Goal: Feedback & Contribution: Leave review/rating

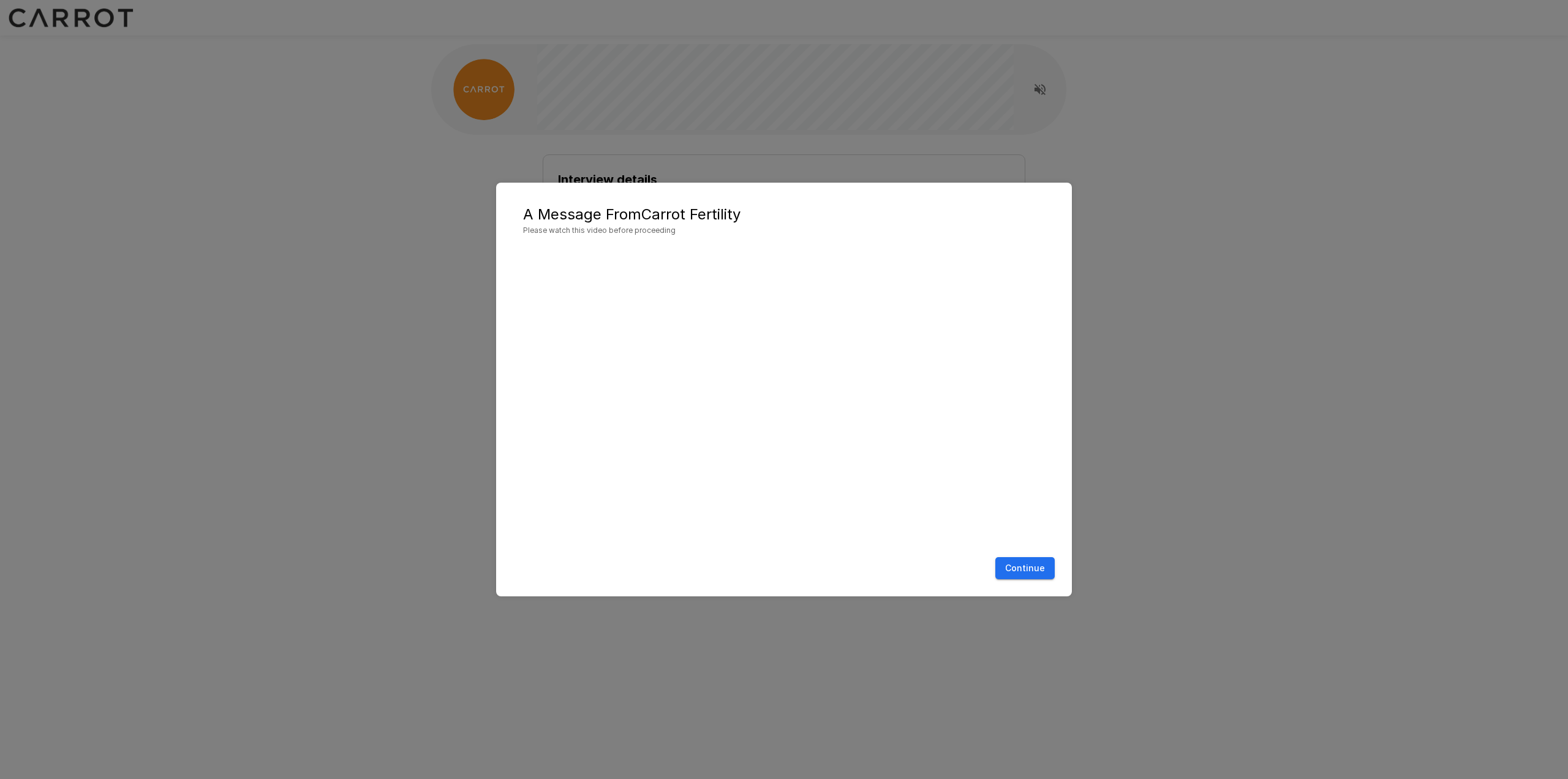
click at [1015, 570] on button "Continue" at bounding box center [1025, 568] width 59 height 23
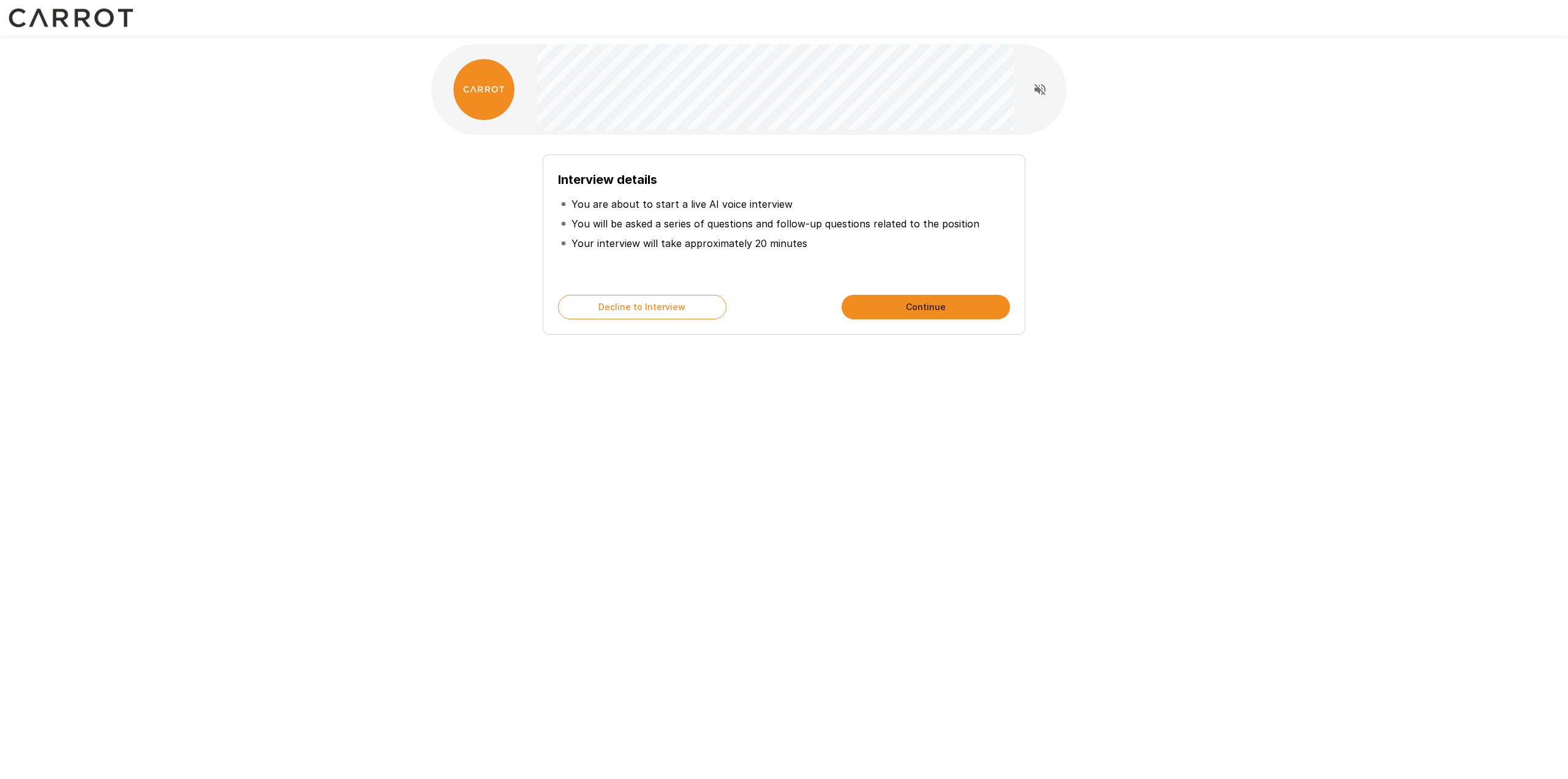
click at [1230, 103] on div "Interview details You are about to start a live AI voice interview You will be …" at bounding box center [784, 219] width 1568 height 437
click at [946, 311] on button "Continue" at bounding box center [926, 307] width 169 height 24
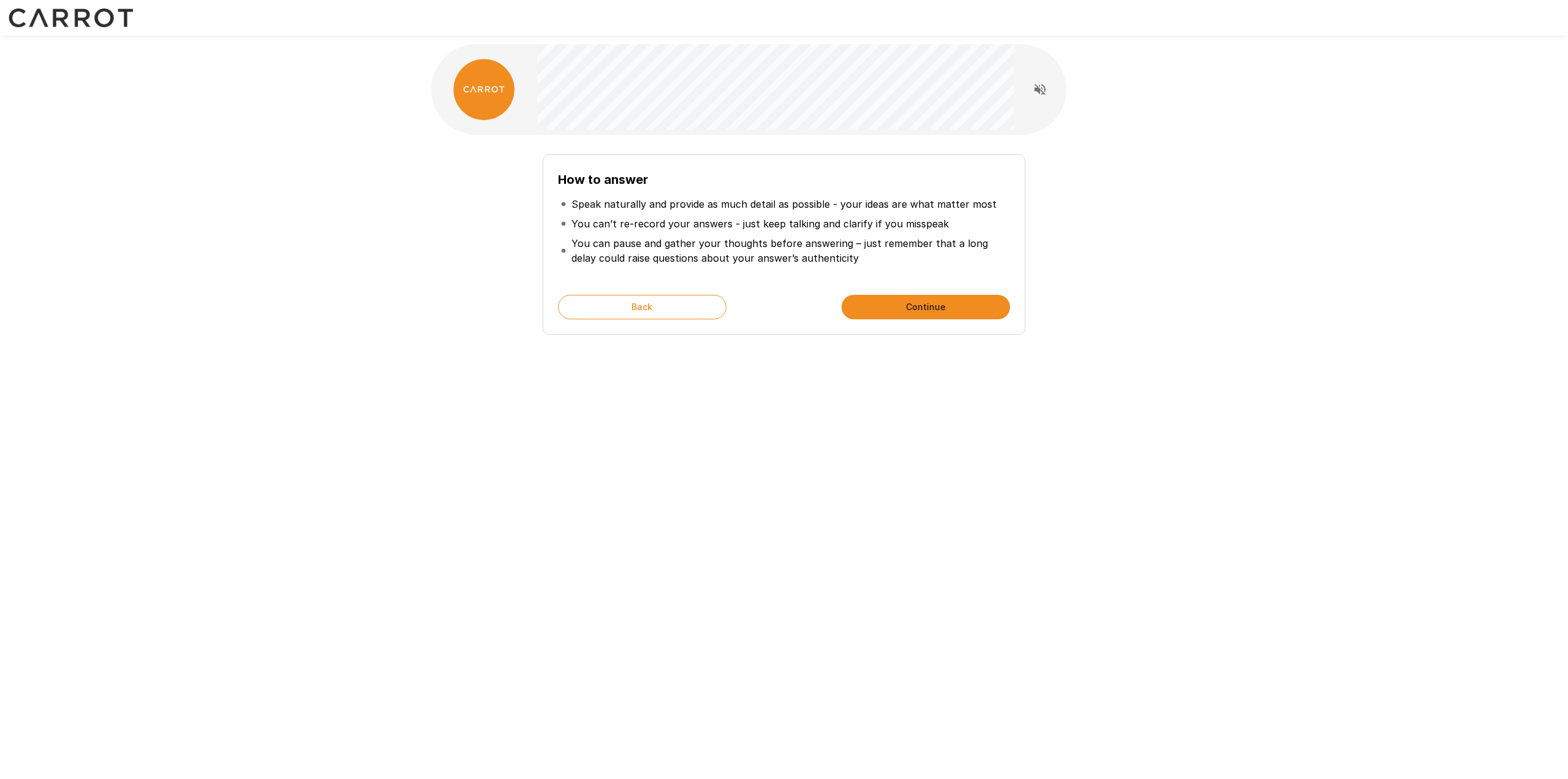
click at [971, 215] on li "You can’t re-record your answers - just keep talking and clarify if you misspeak" at bounding box center [784, 223] width 452 height 20
click at [954, 299] on button "Continue" at bounding box center [926, 307] width 169 height 24
click at [952, 315] on button "Start My Interview" at bounding box center [926, 307] width 169 height 24
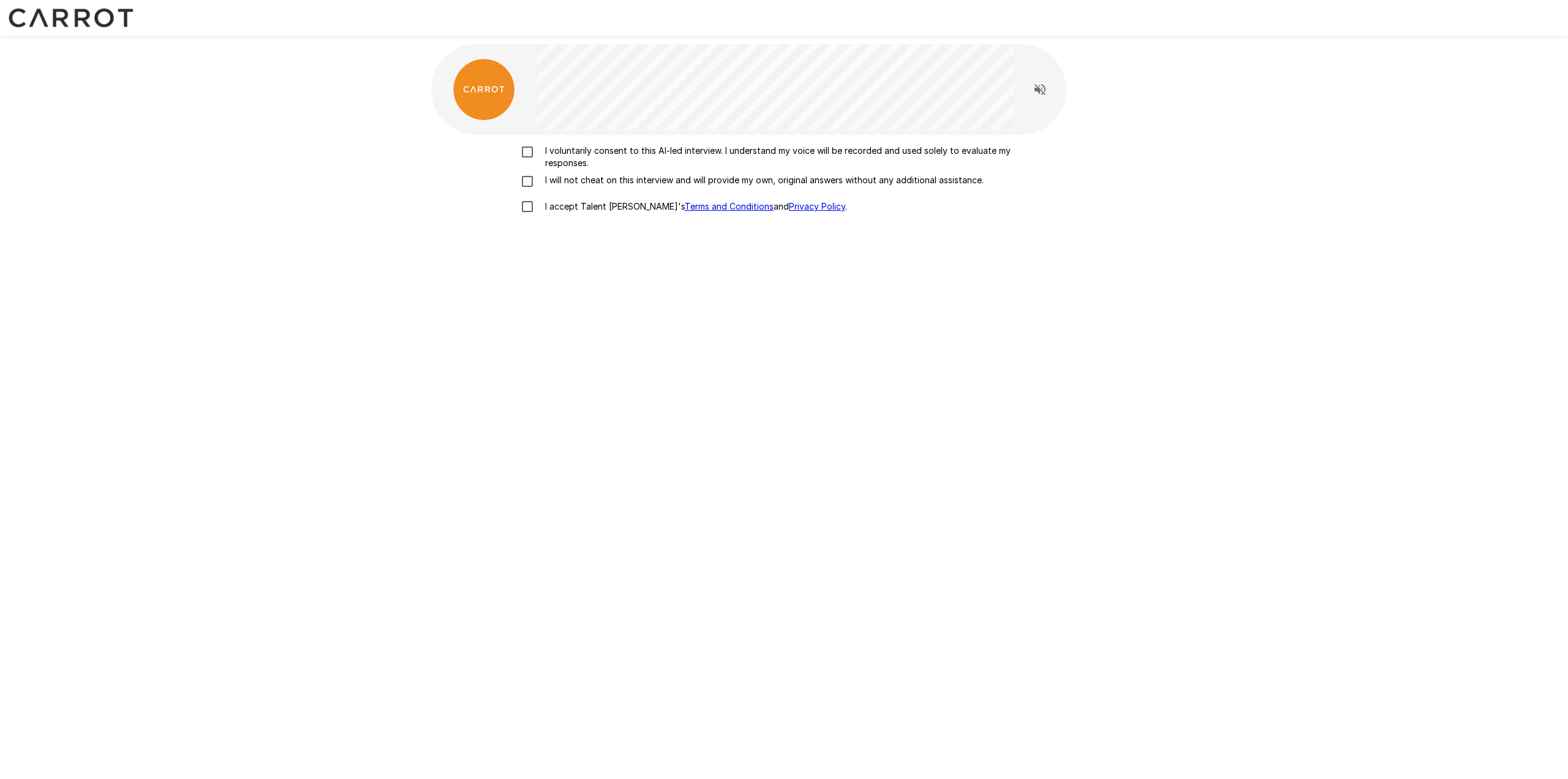
click at [606, 153] on p "I voluntarily consent to this AI-led interview. I understand my voice will be r…" at bounding box center [796, 157] width 514 height 24
click at [611, 182] on p "I will not cheat on this interview and will provide my own, original answers wi…" at bounding box center [761, 180] width 443 height 12
click at [585, 216] on label "I accept Talent Llama's Terms and Conditions and Privacy Policy ." at bounding box center [784, 207] width 539 height 26
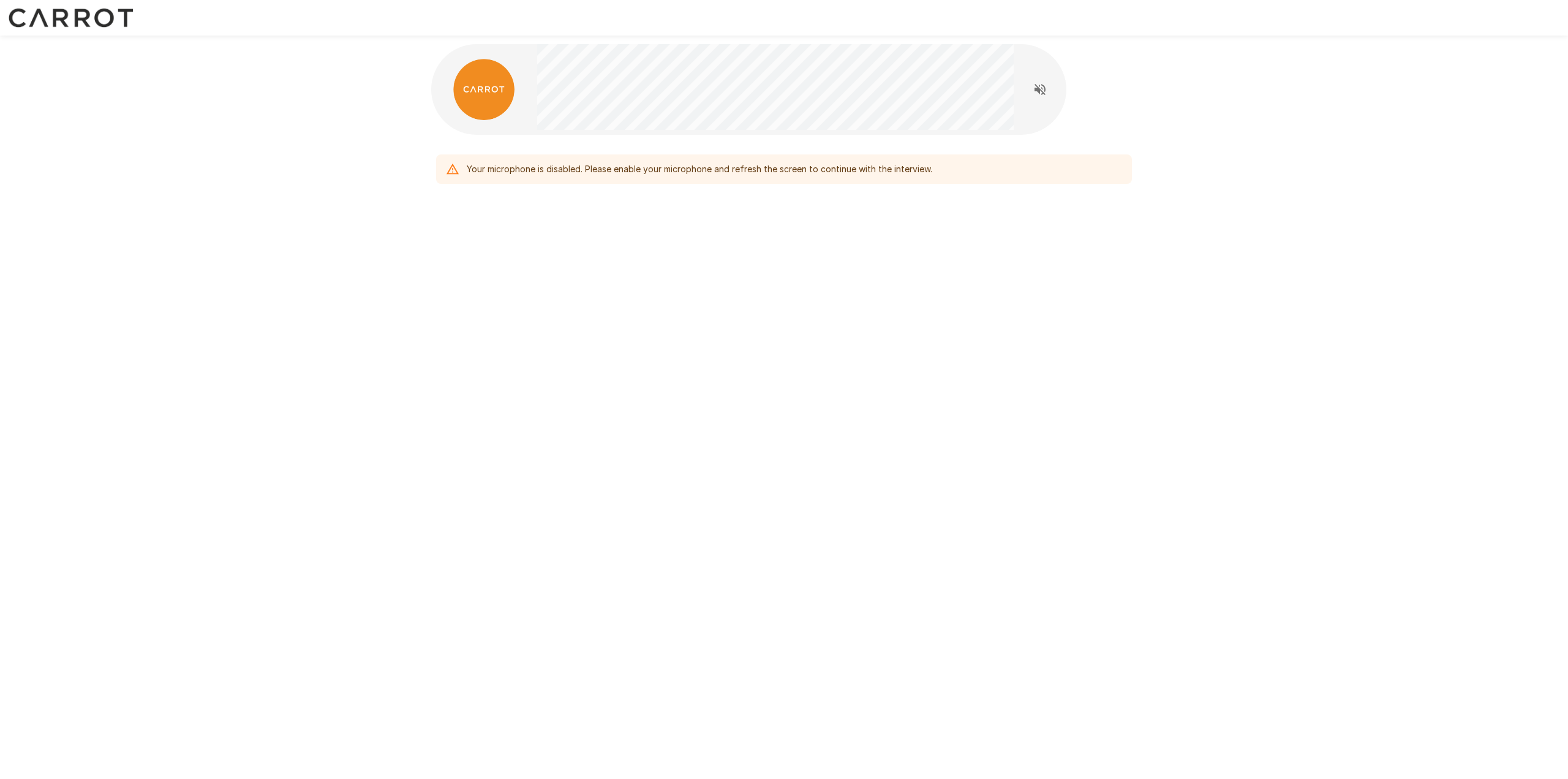
click at [613, 209] on div "Your microphone is disabled. Please enable your microphone and refresh the scre…" at bounding box center [784, 143] width 735 height 287
click at [333, 96] on div "Your microphone is disabled. Please enable your microphone and refresh the scre…" at bounding box center [784, 143] width 1568 height 287
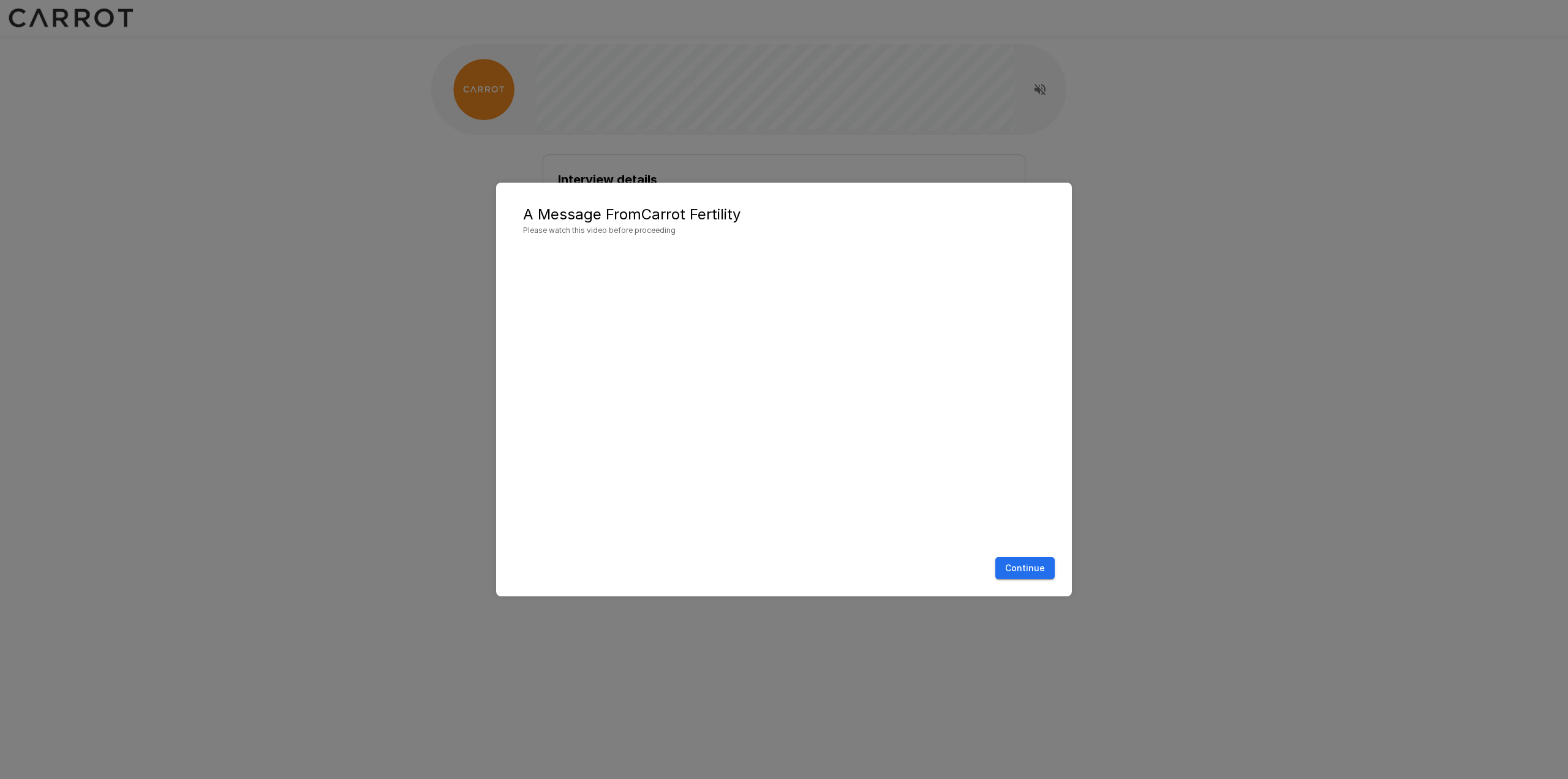
click at [1021, 570] on button "Continue" at bounding box center [1025, 568] width 59 height 23
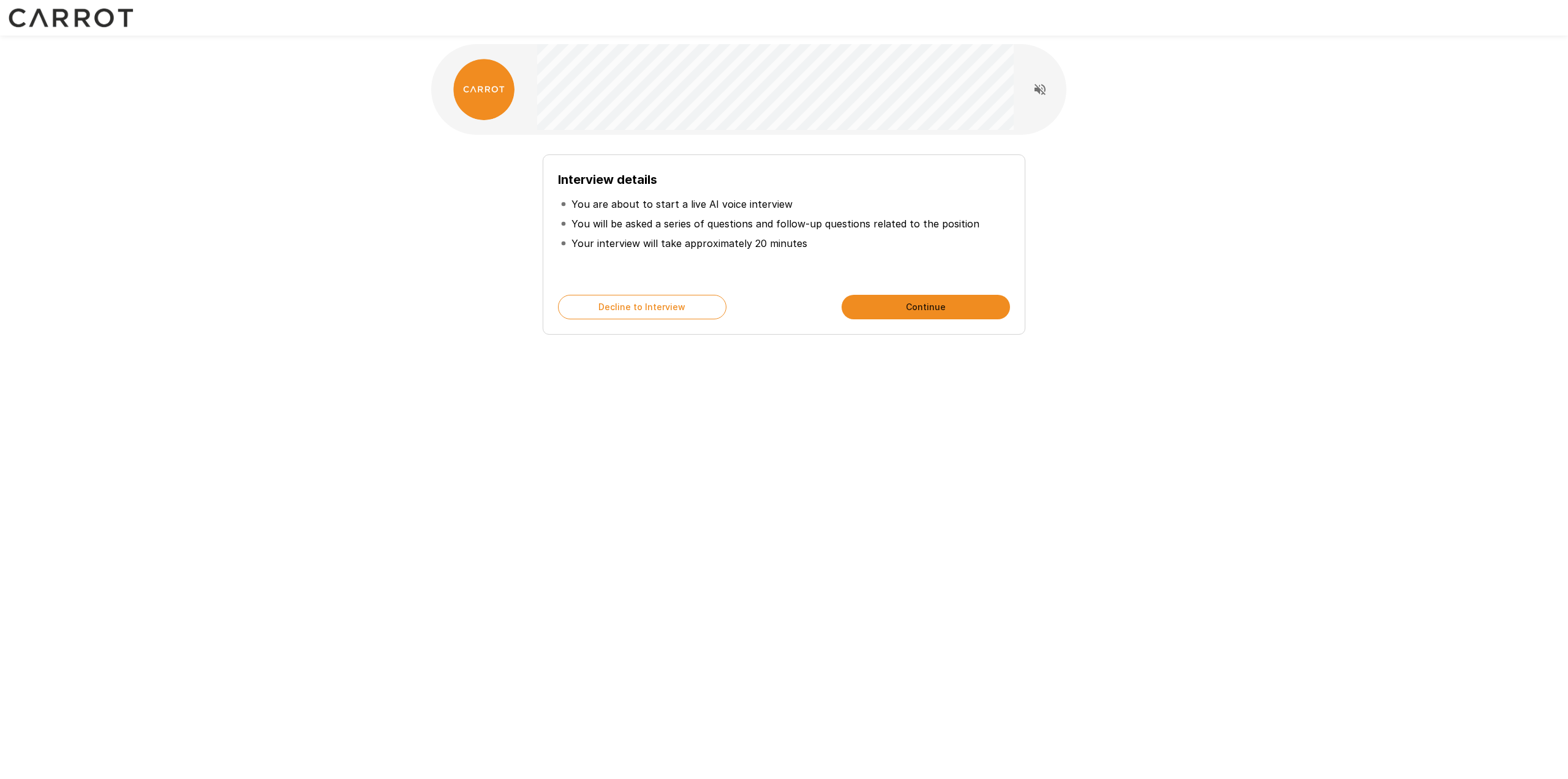
click at [915, 314] on button "Continue" at bounding box center [926, 307] width 169 height 24
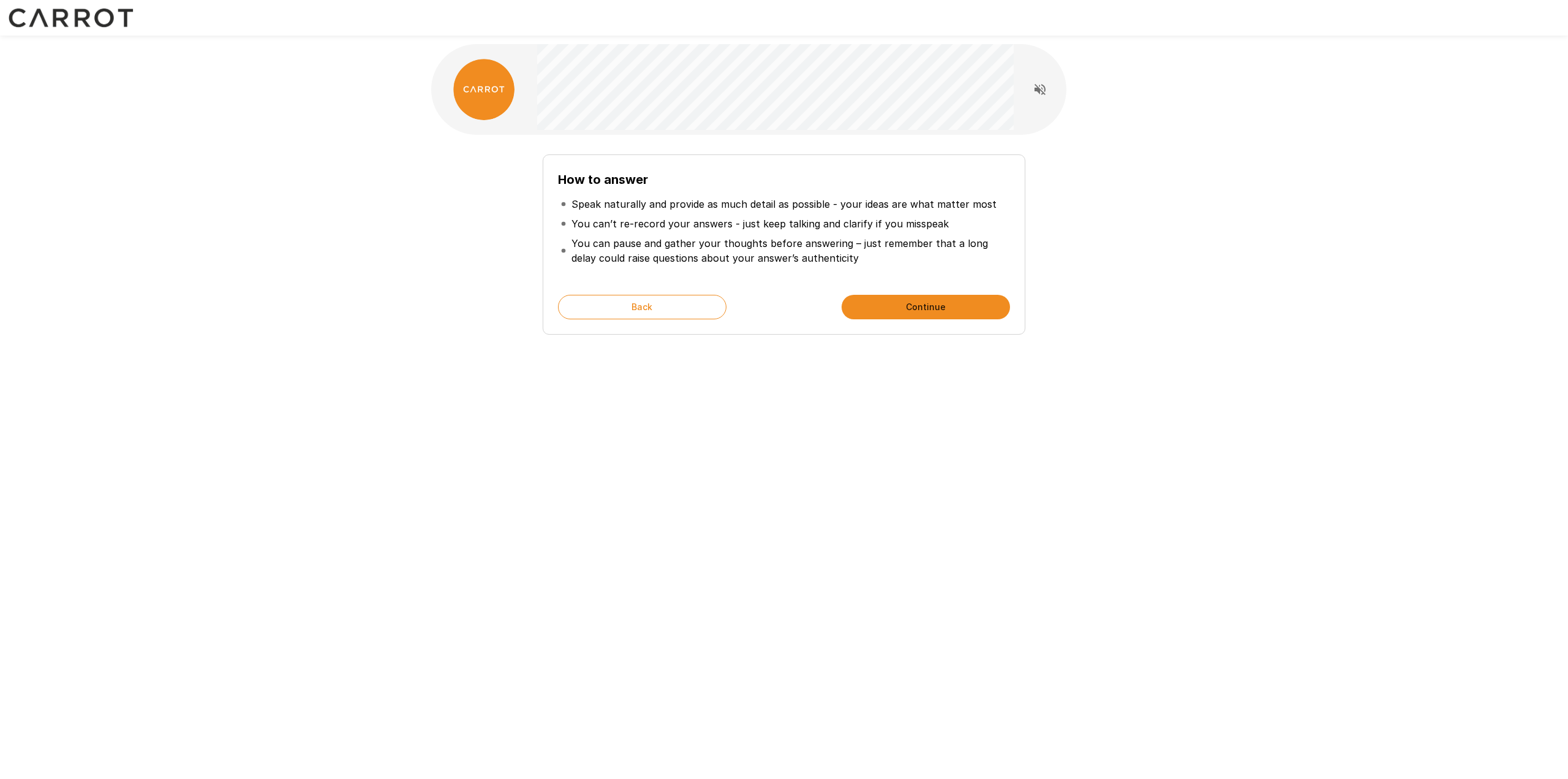
click at [917, 308] on button "Continue" at bounding box center [926, 307] width 169 height 24
click at [917, 308] on button "Start My Interview" at bounding box center [926, 307] width 169 height 24
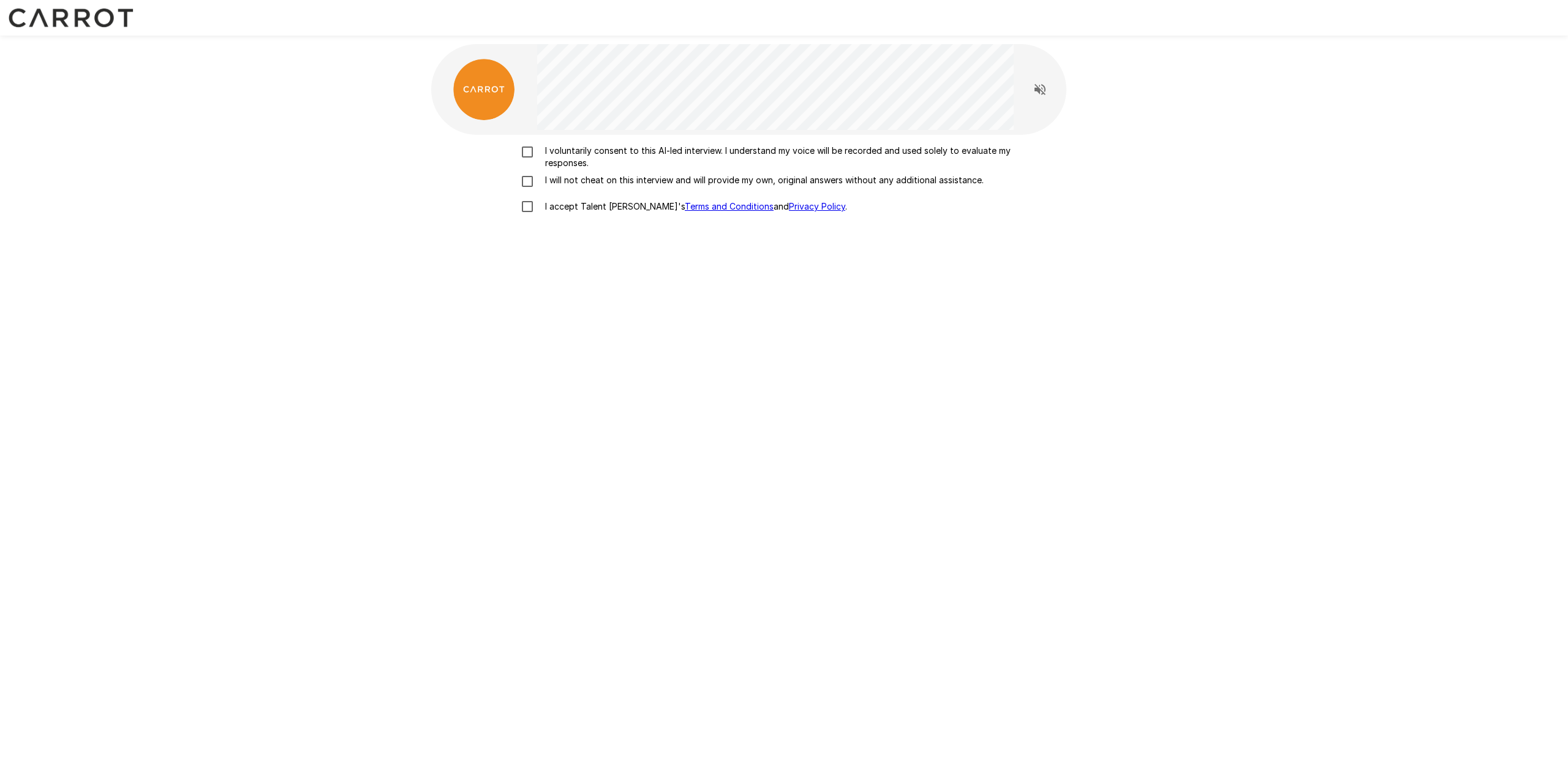
click at [584, 209] on p "I accept Talent Llama's Terms and Conditions and Privacy Policy ." at bounding box center [693, 207] width 307 height 12
click at [573, 171] on div "I voluntarily consent to this AI-led interview. I understand my voice will be r…" at bounding box center [784, 182] width 696 height 75
click at [574, 155] on p "I voluntarily consent to this AI-led interview. I understand my voice will be r…" at bounding box center [796, 157] width 514 height 24
click at [570, 170] on div "I voluntarily consent to this AI-led interview. I understand my voice will be r…" at bounding box center [784, 182] width 696 height 75
click at [570, 179] on p "I will not cheat on this interview and will provide my own, original answers wi…" at bounding box center [761, 180] width 443 height 12
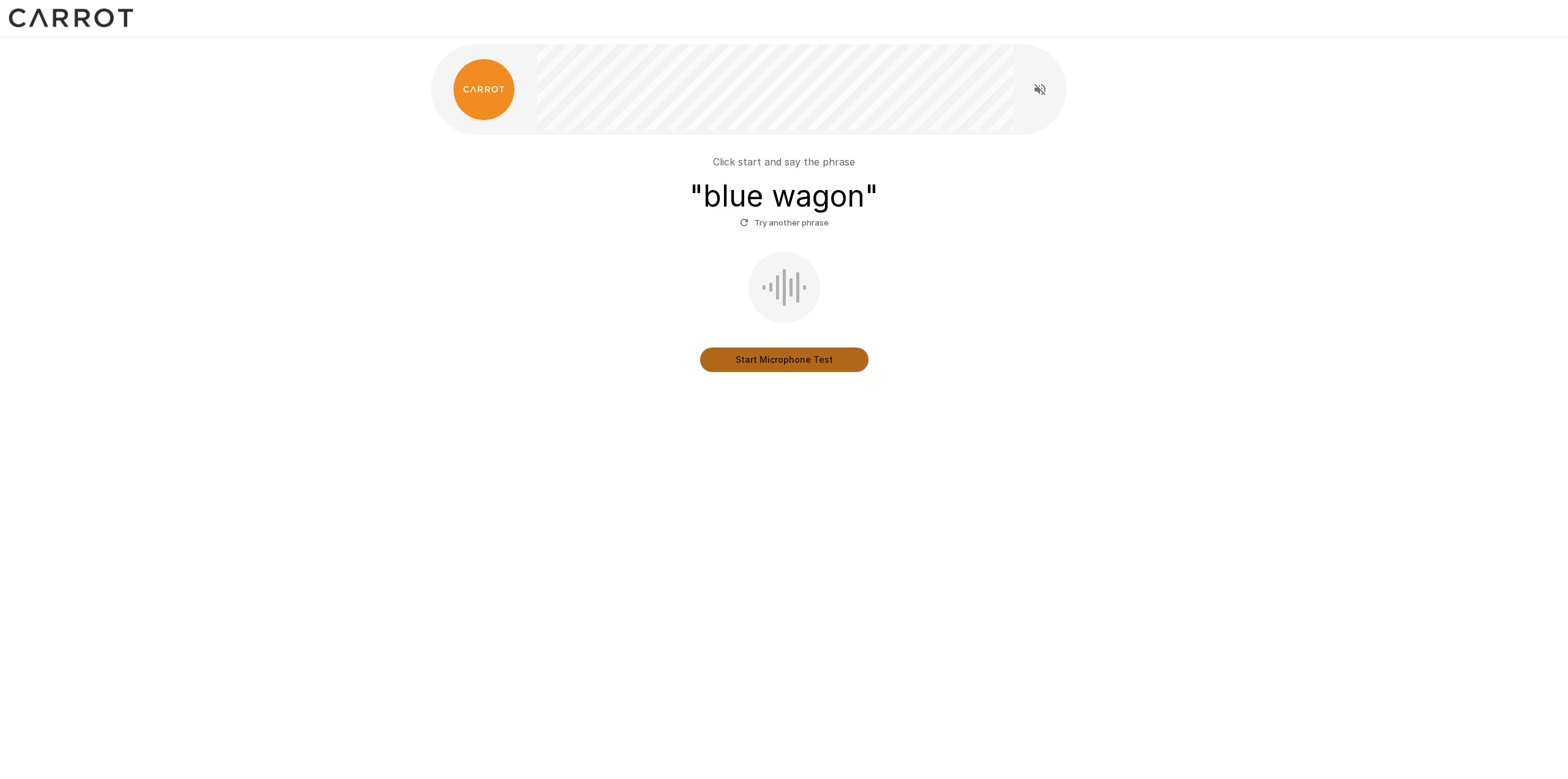
click at [823, 355] on button "Start Microphone Test" at bounding box center [784, 360] width 169 height 24
click at [815, 360] on button "Stop & Submit" at bounding box center [784, 360] width 169 height 24
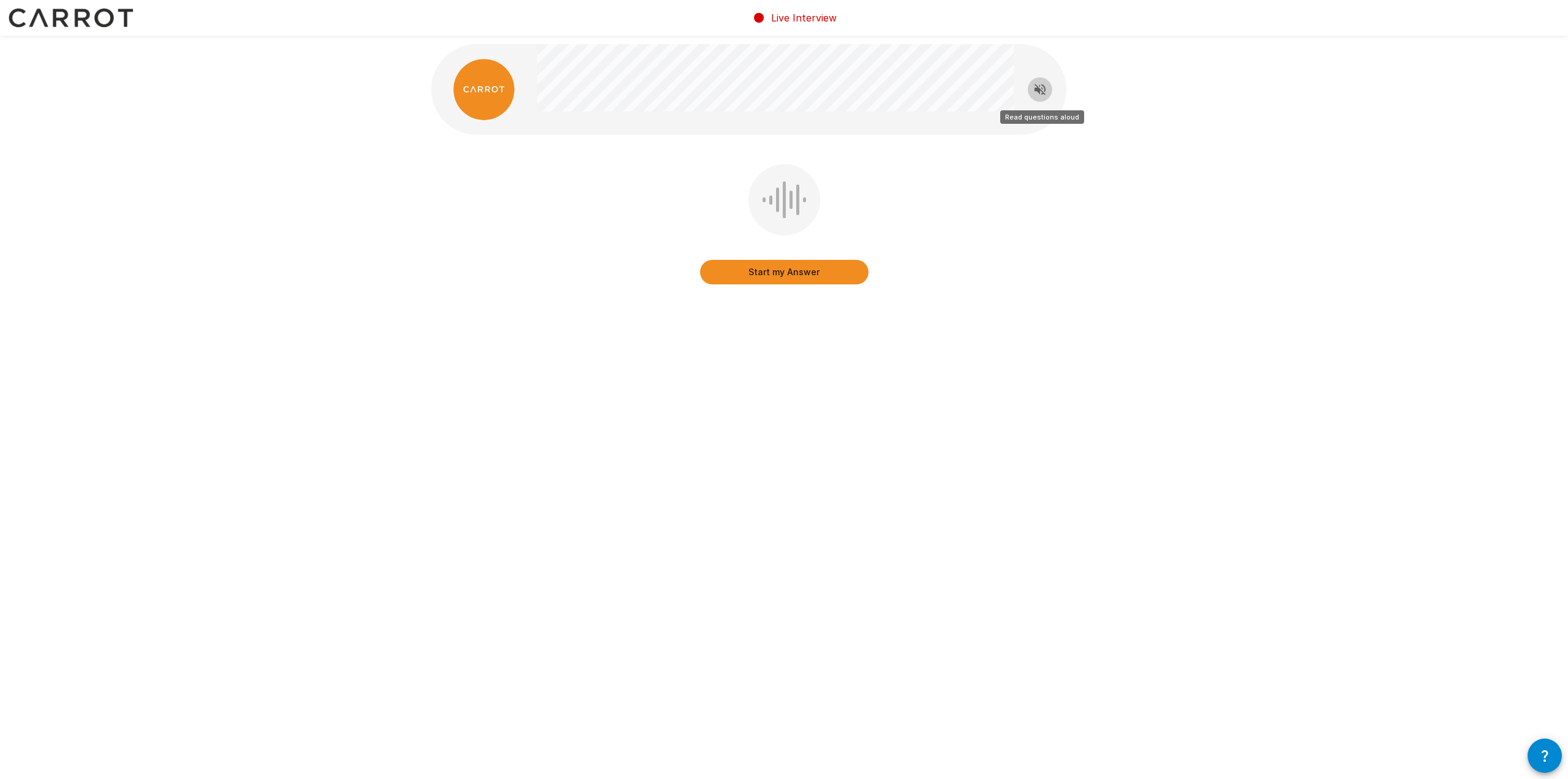
click at [1048, 92] on button "Read questions aloud" at bounding box center [1040, 89] width 24 height 24
click at [825, 267] on button "Start my Answer" at bounding box center [784, 272] width 169 height 24
click at [832, 268] on button "Stop & Submit" at bounding box center [784, 272] width 169 height 24
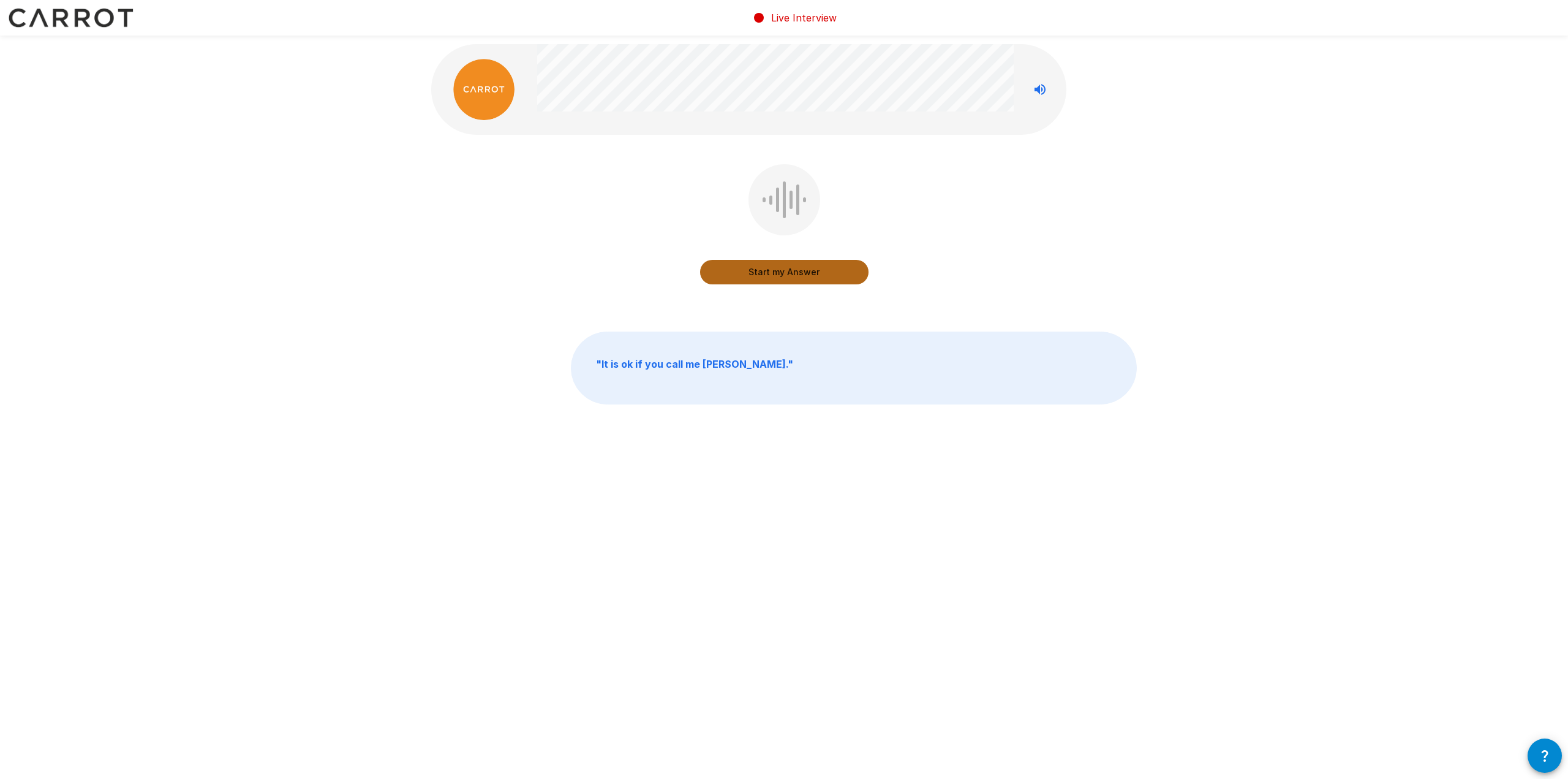
click at [791, 272] on button "Start my Answer" at bounding box center [784, 272] width 169 height 24
click at [828, 270] on button "Stop & Submit" at bounding box center [784, 272] width 169 height 24
click at [839, 276] on button "Start my Answer" at bounding box center [784, 272] width 169 height 24
click at [834, 277] on button "Stop & Submit" at bounding box center [784, 272] width 169 height 24
click at [961, 254] on div "Start my Answer" at bounding box center [784, 233] width 706 height 138
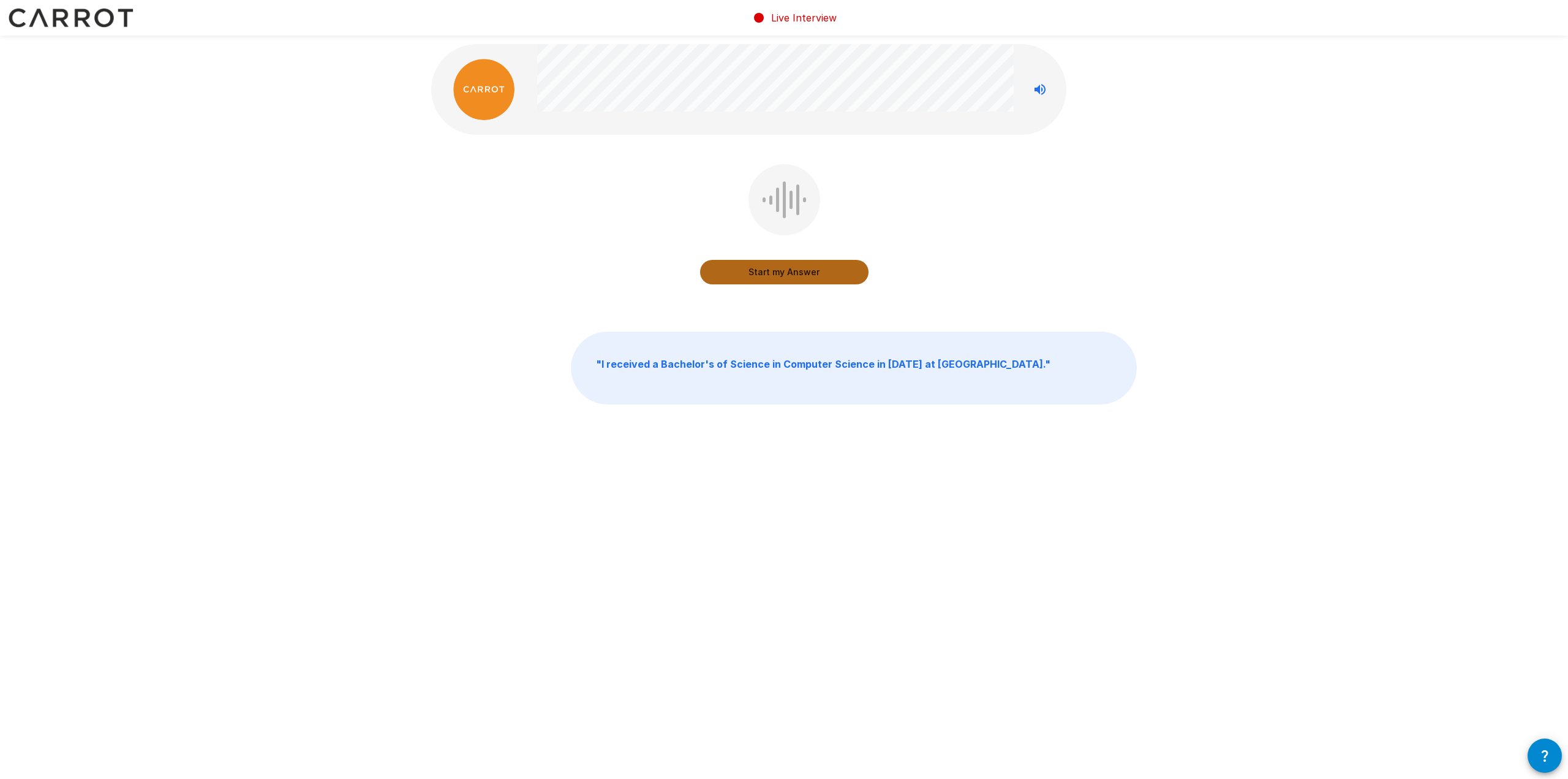
click at [798, 279] on button "Start my Answer" at bounding box center [784, 272] width 169 height 24
click at [839, 269] on button "Stop & Submit" at bounding box center [784, 272] width 169 height 24
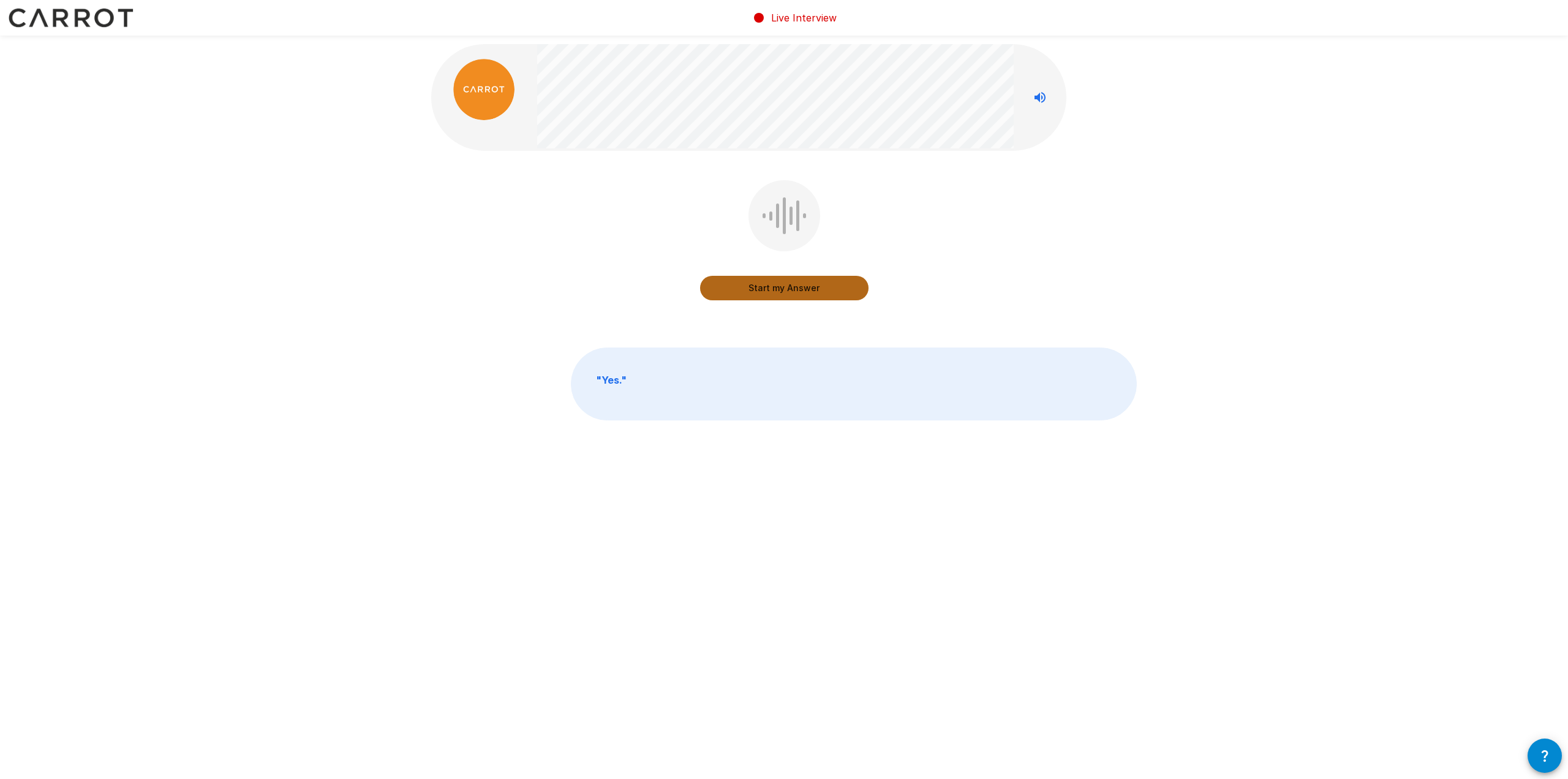
click at [807, 289] on button "Start my Answer" at bounding box center [784, 288] width 169 height 24
click at [796, 290] on button "Stop & Submit" at bounding box center [784, 288] width 169 height 24
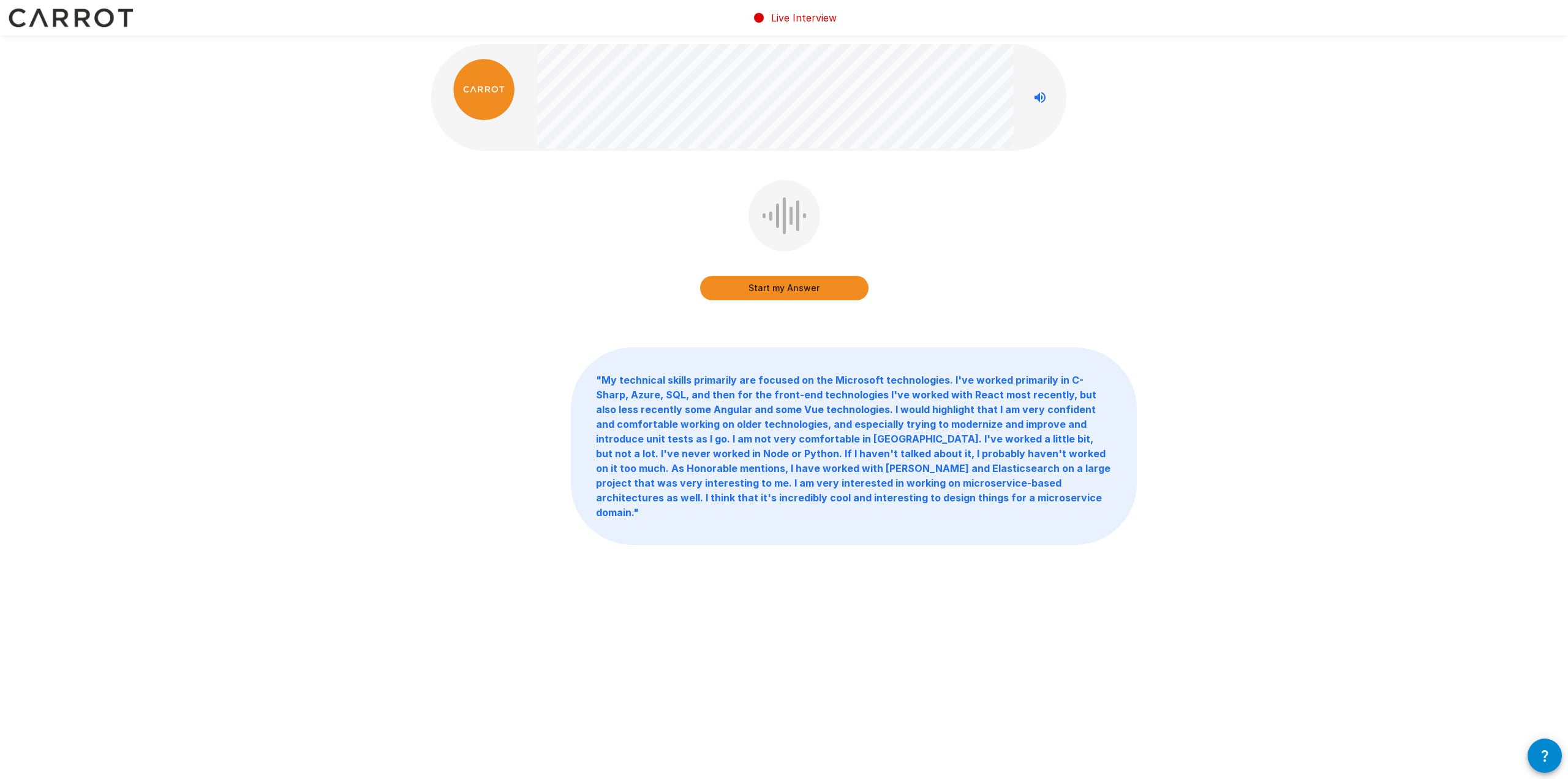
click at [796, 285] on button "Start my Answer" at bounding box center [784, 288] width 169 height 24
click at [805, 284] on button "Stop & Submit" at bounding box center [784, 288] width 169 height 24
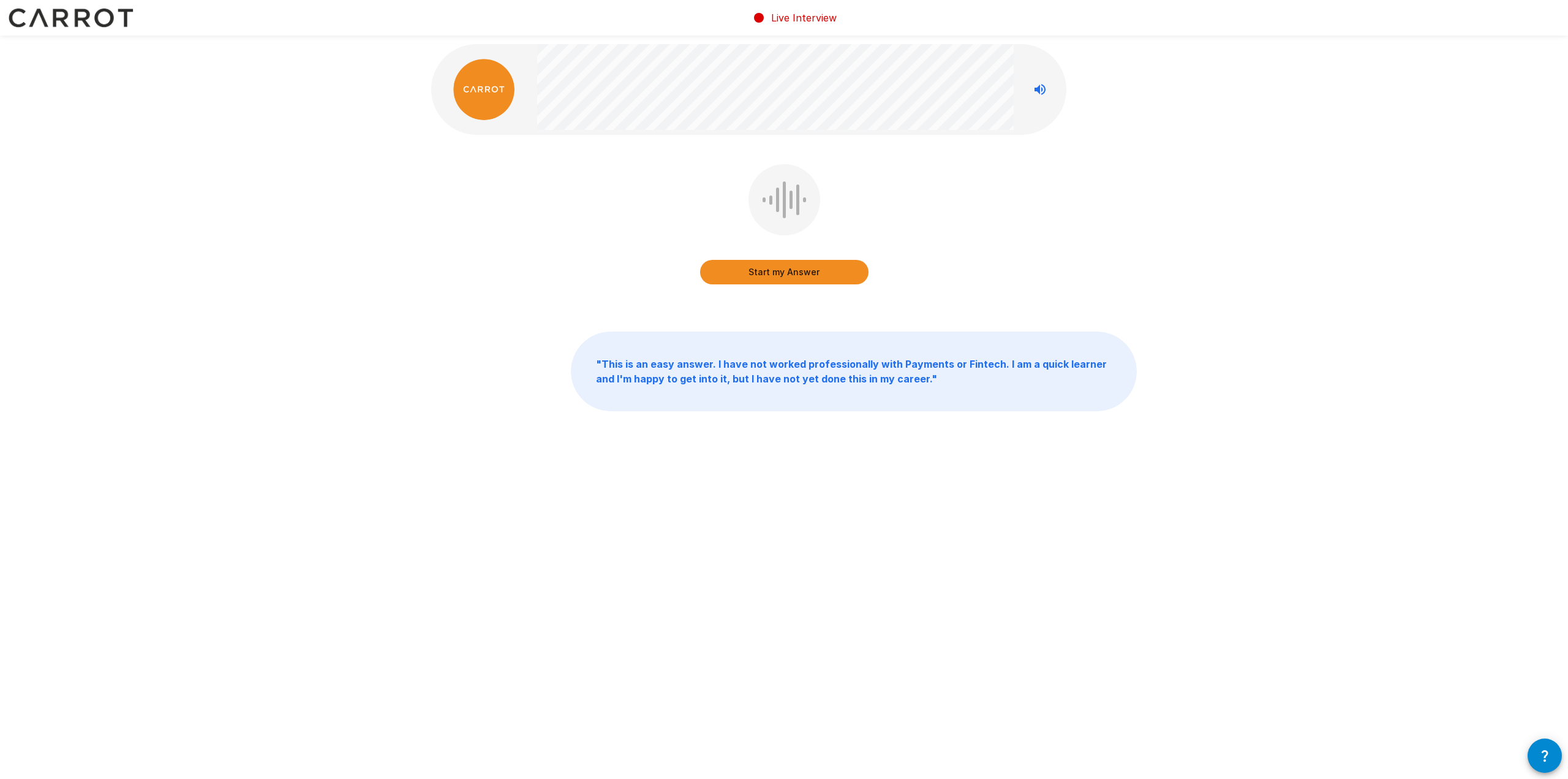
click at [797, 267] on button "Start my Answer" at bounding box center [784, 272] width 169 height 24
click at [790, 265] on button "Stop & Submit" at bounding box center [784, 272] width 169 height 24
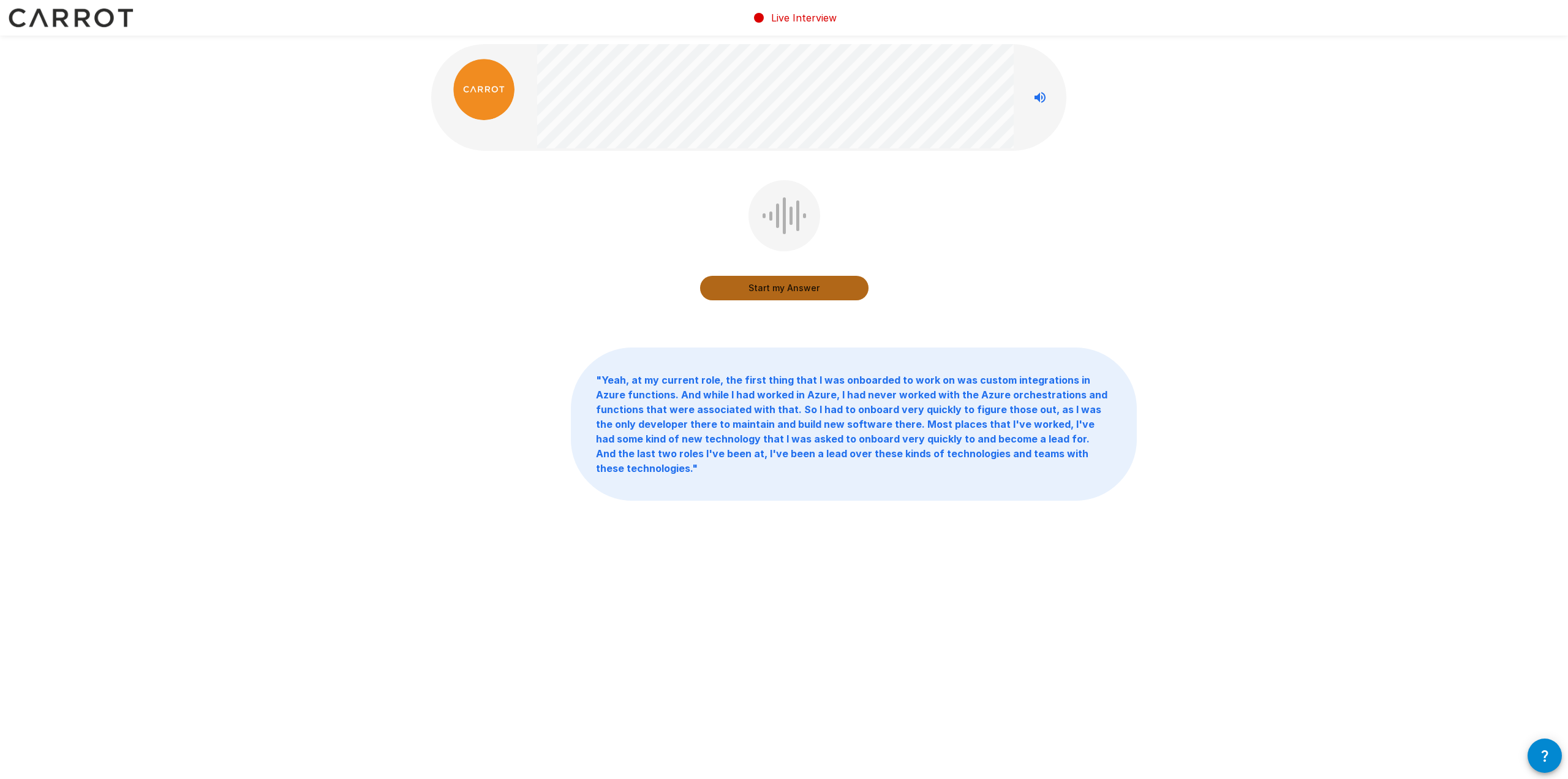
click at [857, 287] on button "Start my Answer" at bounding box center [784, 288] width 169 height 24
click at [814, 291] on button "Stop & Submit" at bounding box center [784, 288] width 169 height 24
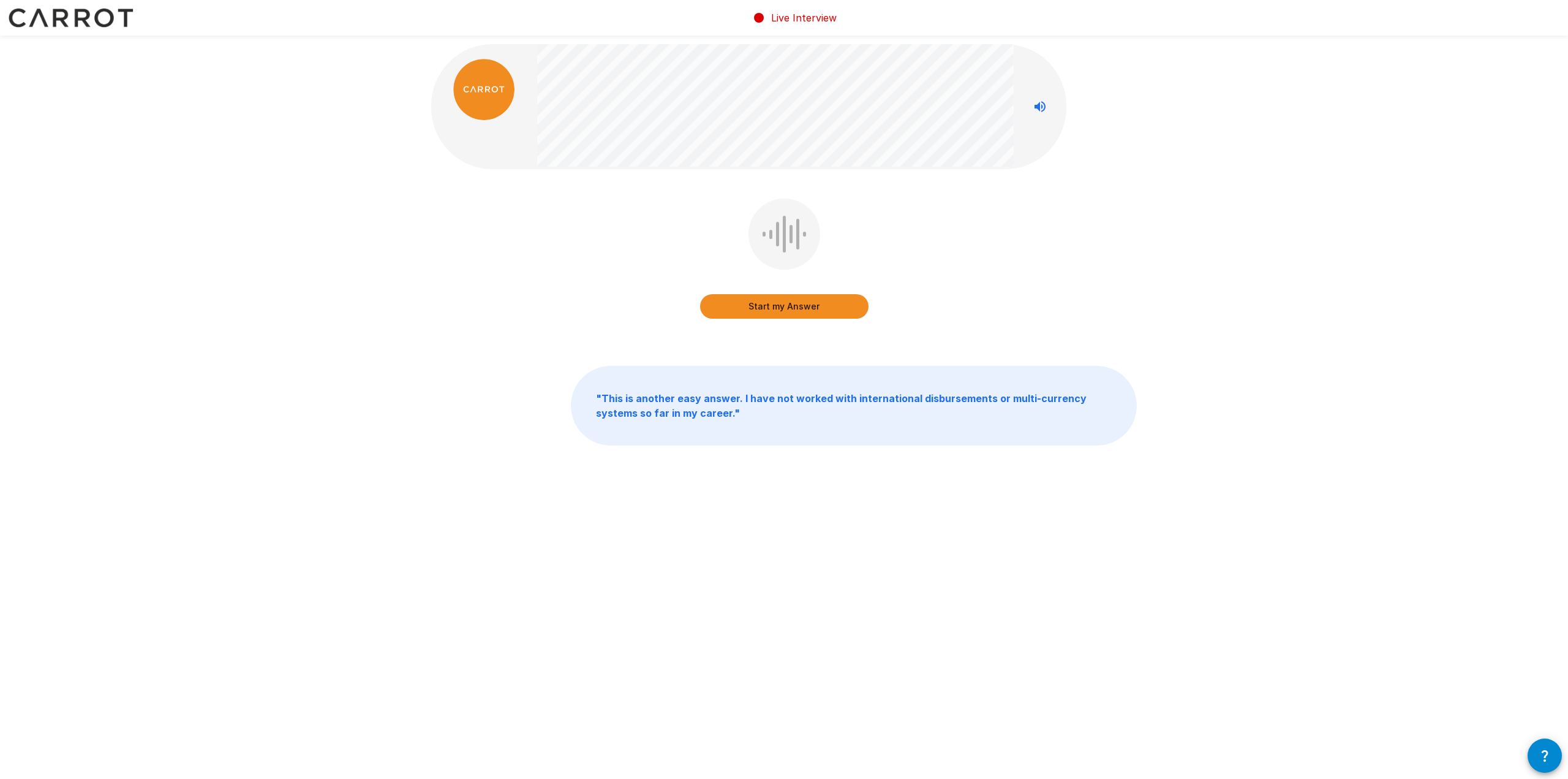
click at [842, 299] on button "Start my Answer" at bounding box center [784, 306] width 169 height 24
click at [842, 299] on button "Stop & Submit" at bounding box center [784, 306] width 169 height 24
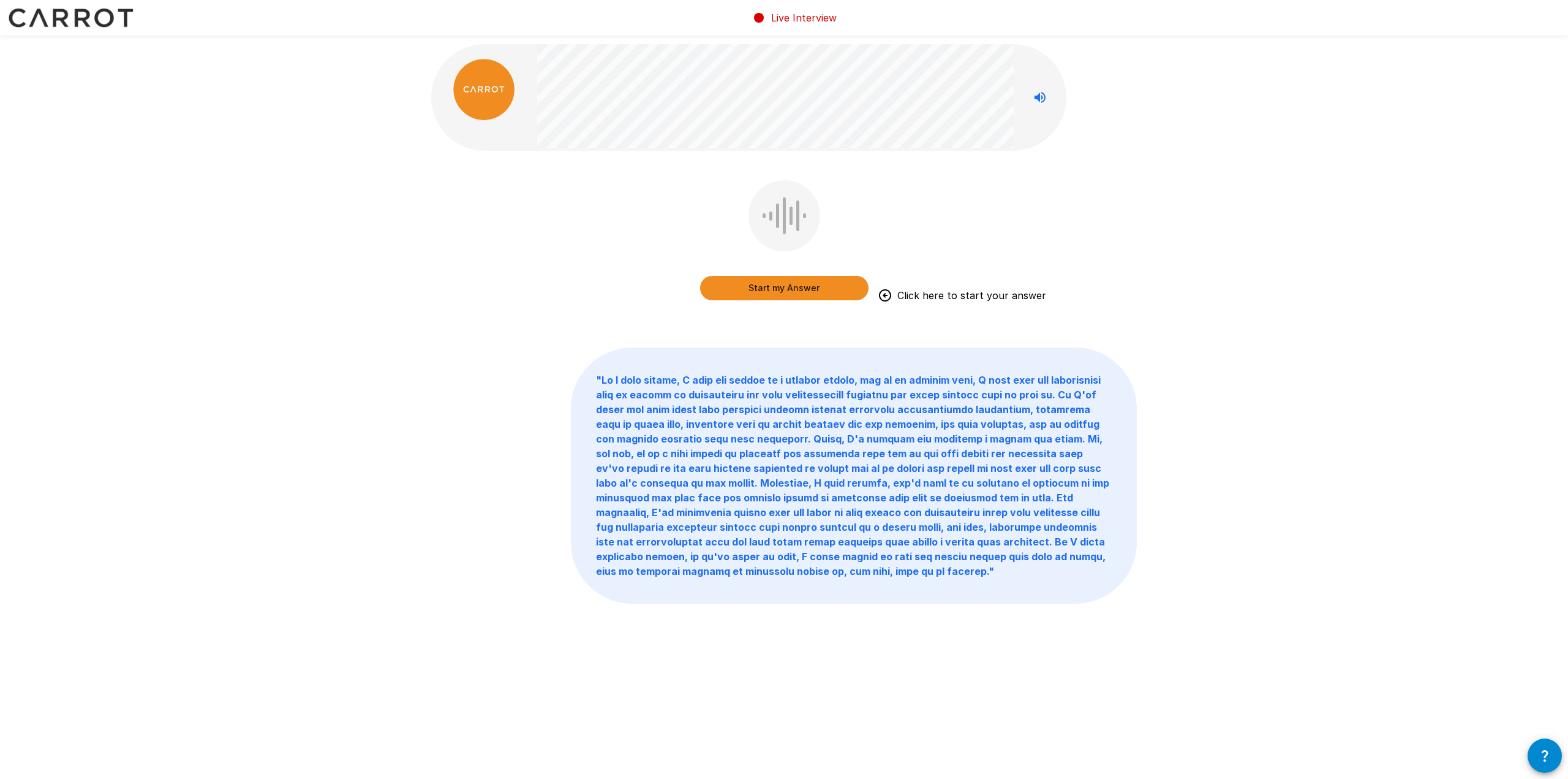
click at [840, 295] on button "Start my Answer" at bounding box center [784, 288] width 169 height 24
click at [811, 285] on button "Stop & Submit" at bounding box center [784, 288] width 169 height 24
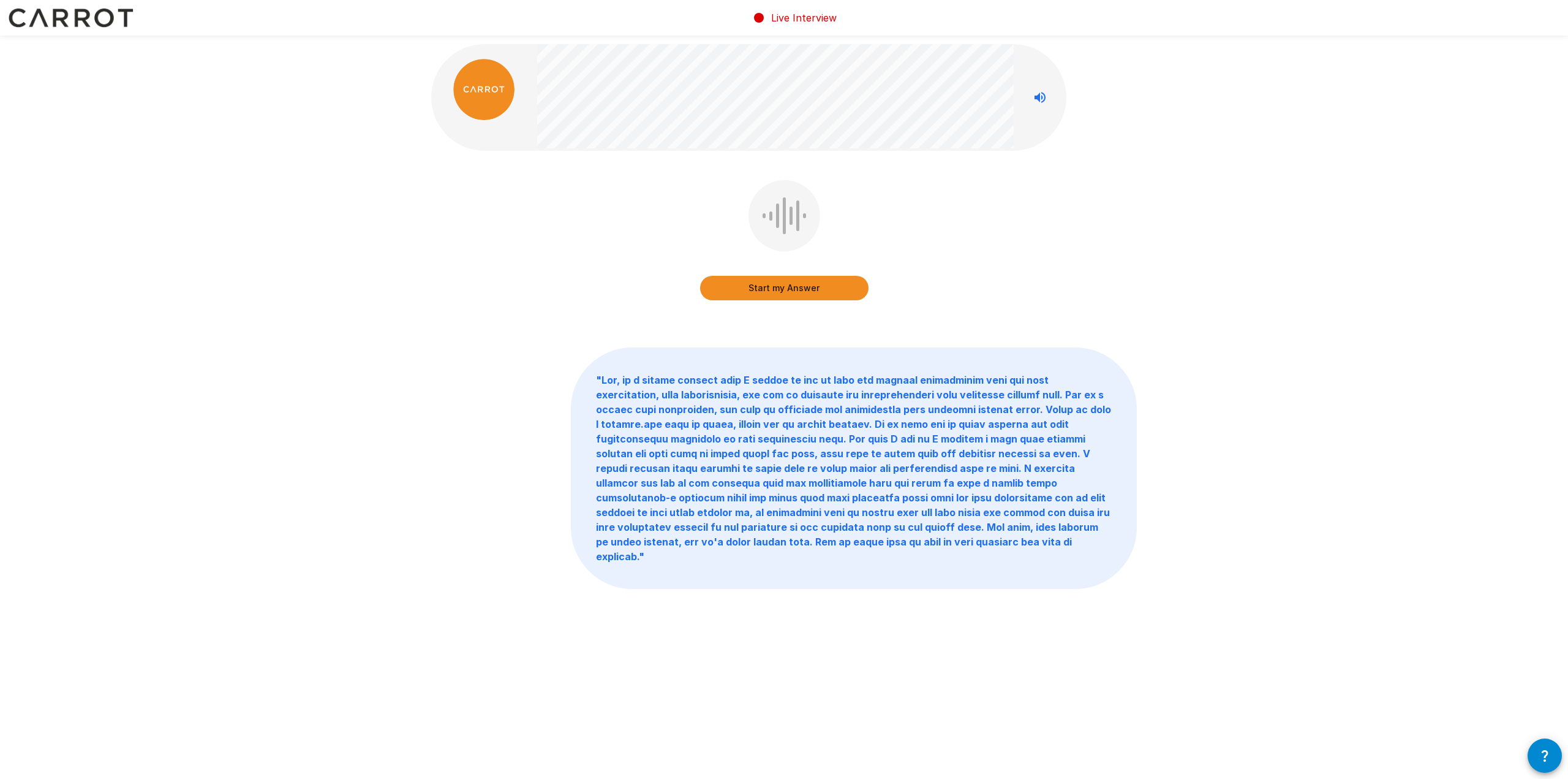
click at [805, 291] on button "Start my Answer" at bounding box center [784, 288] width 169 height 24
click at [842, 281] on button "Stop & Submit" at bounding box center [784, 288] width 169 height 24
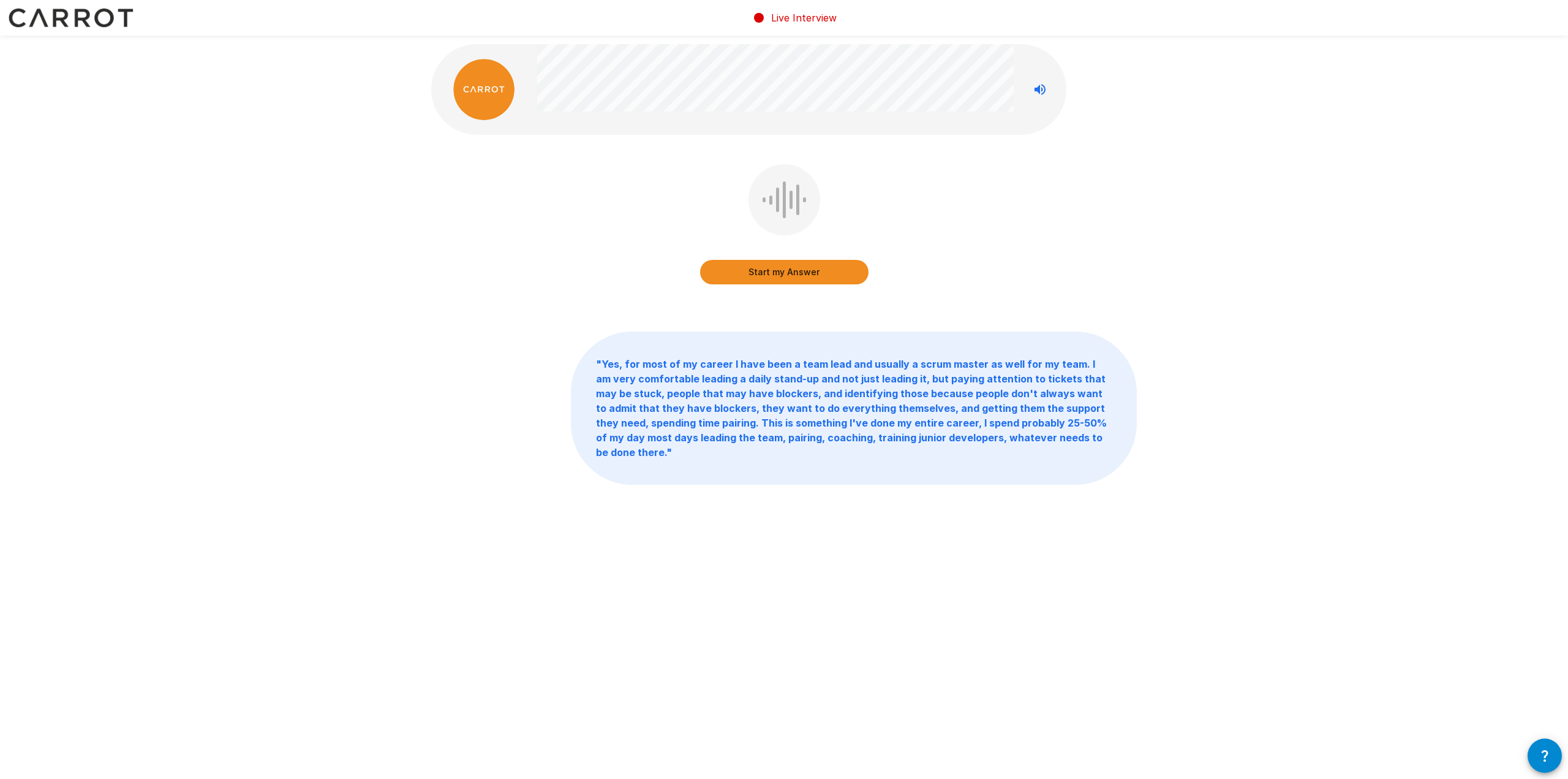
click at [836, 275] on button "Start my Answer" at bounding box center [784, 272] width 169 height 24
click at [850, 270] on button "Stop & Submit" at bounding box center [784, 272] width 169 height 24
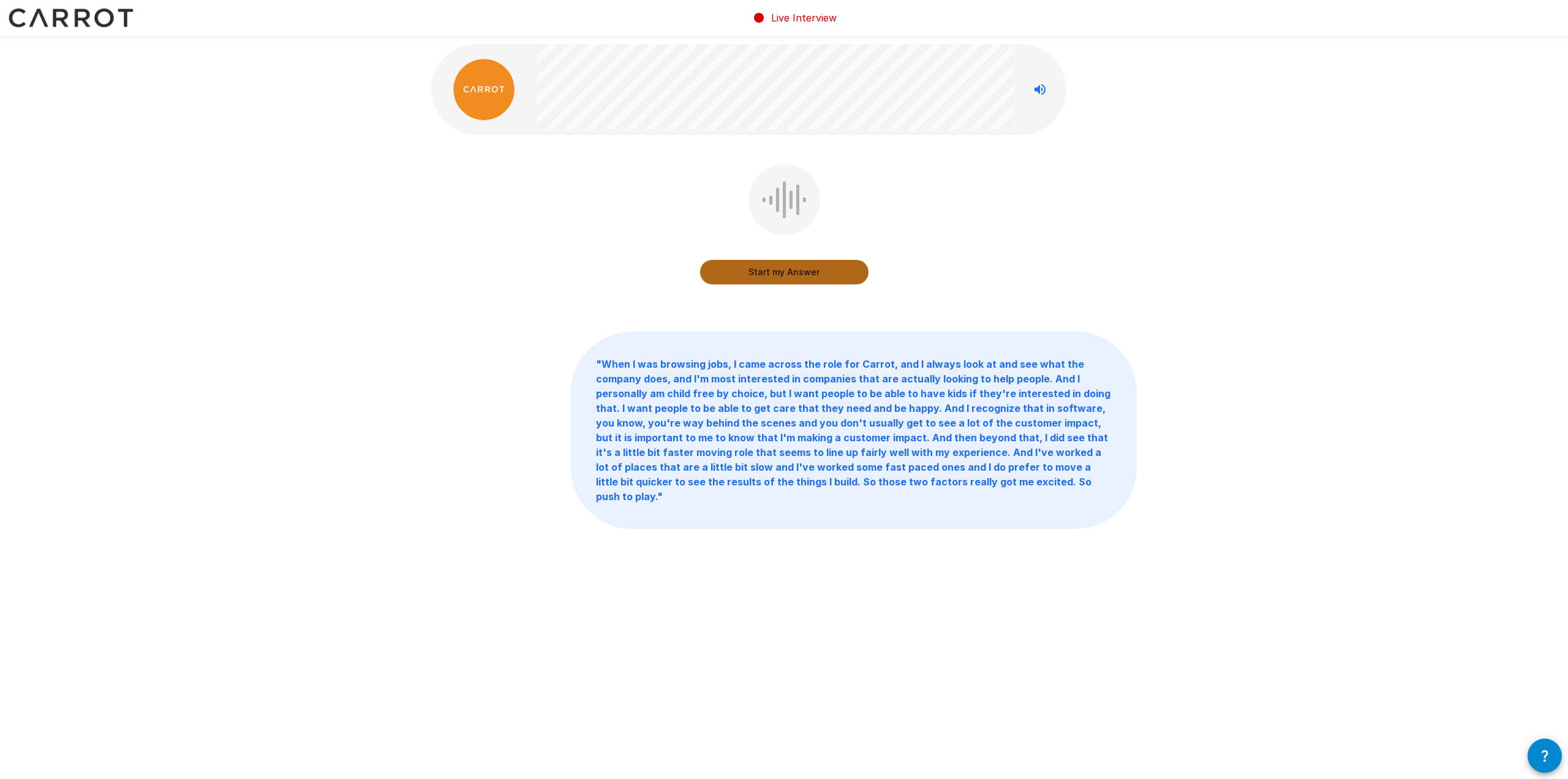
click at [816, 277] on button "Start my Answer" at bounding box center [784, 272] width 169 height 24
click at [799, 269] on button "Stop & Submit" at bounding box center [784, 272] width 169 height 24
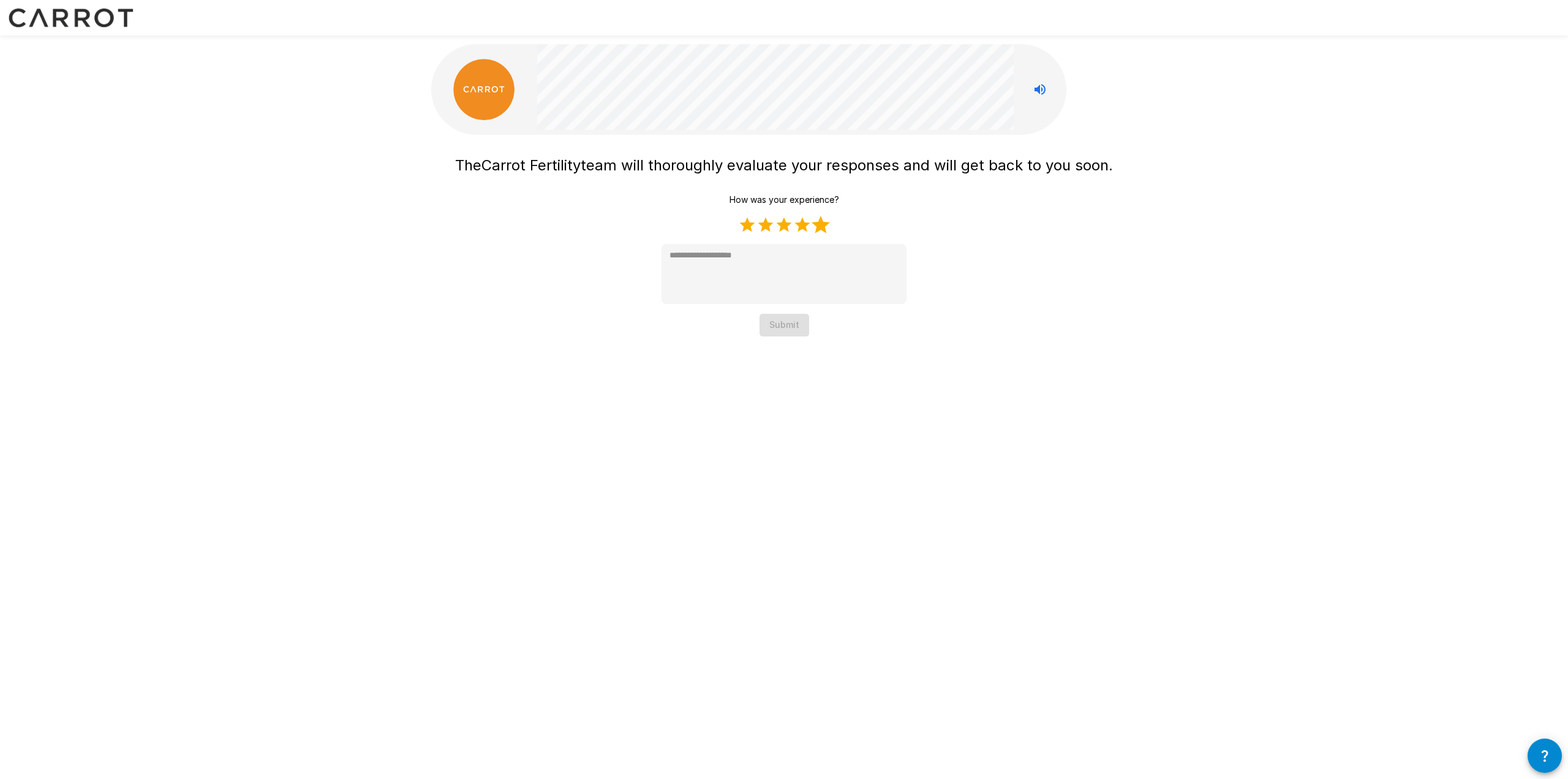
click at [828, 229] on label "5 Stars" at bounding box center [821, 224] width 18 height 18
type textarea "*"
